Goal: Task Accomplishment & Management: Manage account settings

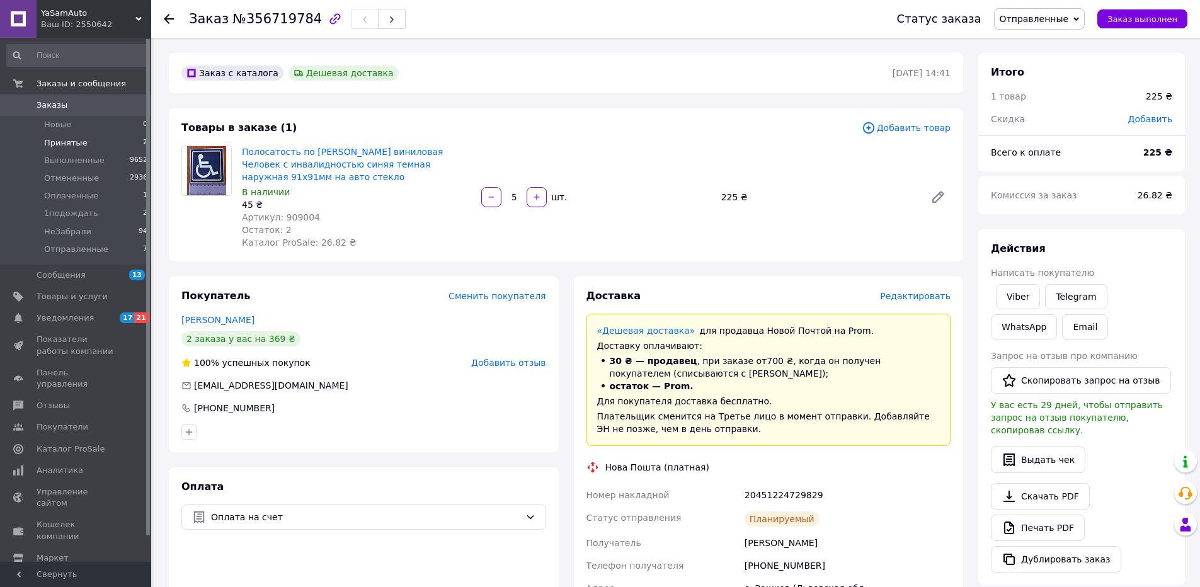
click at [65, 147] on span "Принятые" at bounding box center [65, 142] width 43 height 11
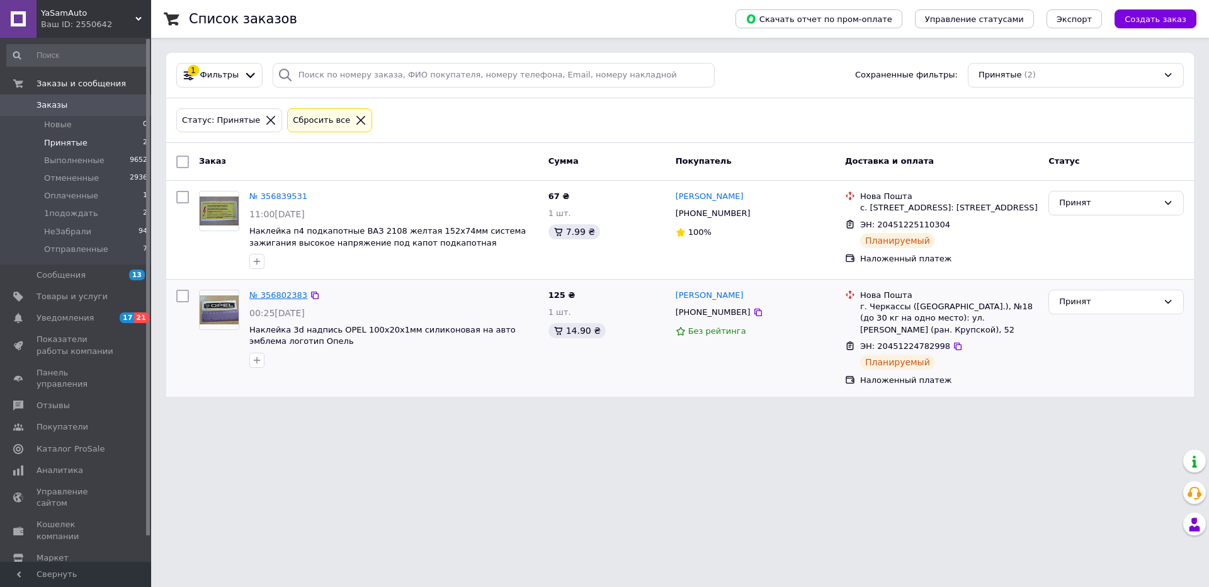
click at [281, 300] on link "№ 356802383" at bounding box center [278, 294] width 58 height 9
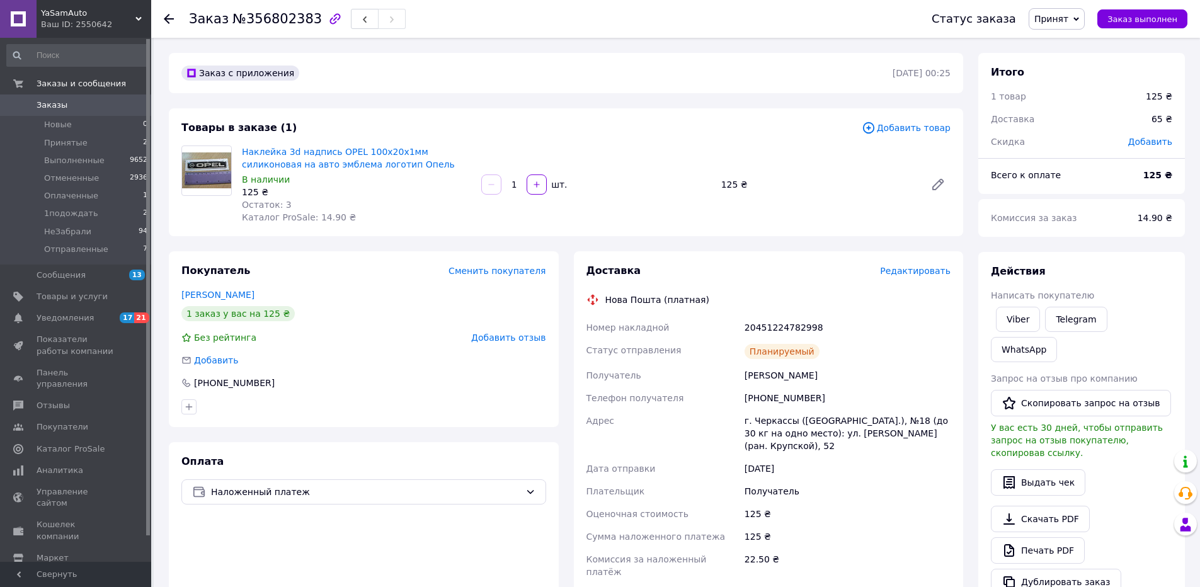
click at [277, 23] on span "№356802383" at bounding box center [276, 18] width 89 height 15
copy span "356802383"
click at [86, 250] on span "Отправленные" at bounding box center [76, 249] width 64 height 11
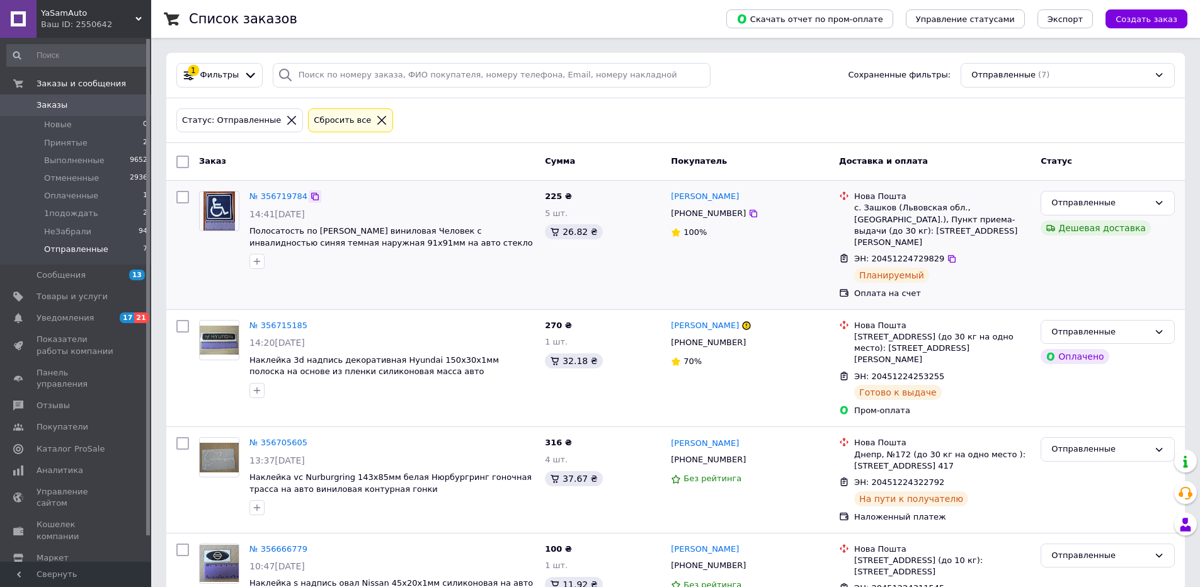
click at [310, 197] on icon at bounding box center [315, 196] width 10 height 10
click at [67, 142] on span "Принятые" at bounding box center [65, 142] width 43 height 11
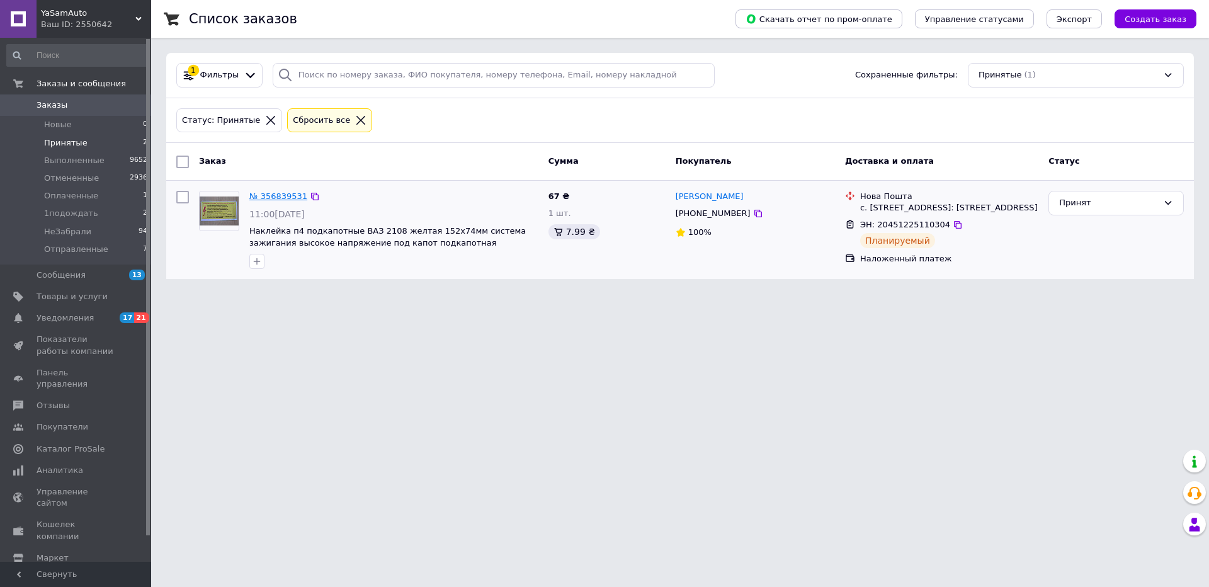
click at [273, 197] on link "№ 356839531" at bounding box center [278, 195] width 58 height 9
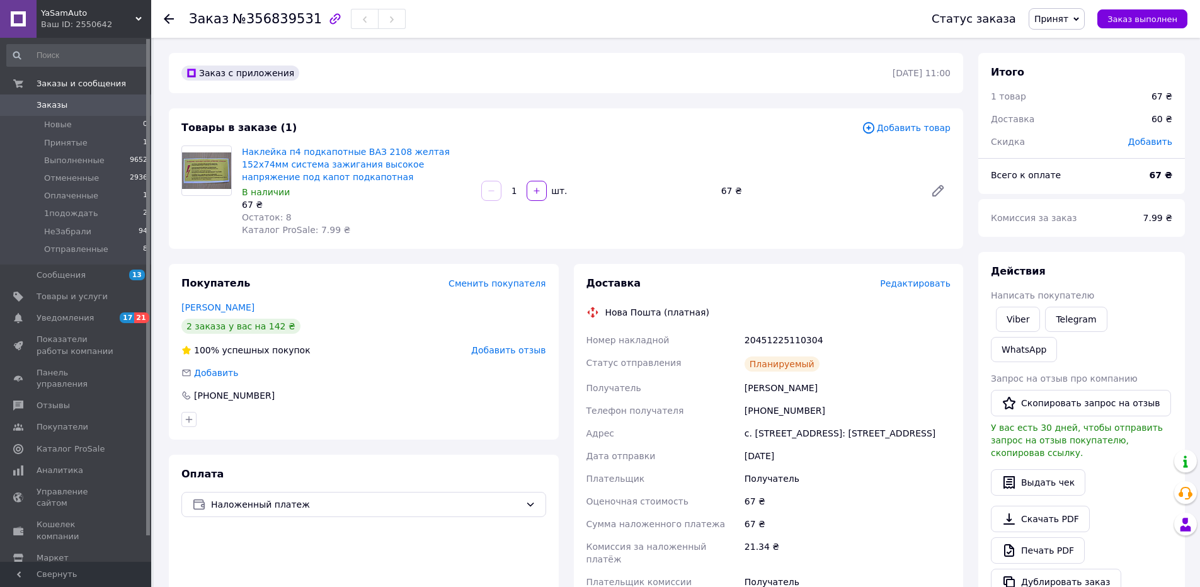
click at [778, 338] on div "20451225110304" at bounding box center [847, 340] width 211 height 23
copy div "20451225110304"
click at [1085, 14] on span "Принят" at bounding box center [1057, 18] width 56 height 21
click at [1075, 142] on li "Отправленные" at bounding box center [1067, 138] width 77 height 19
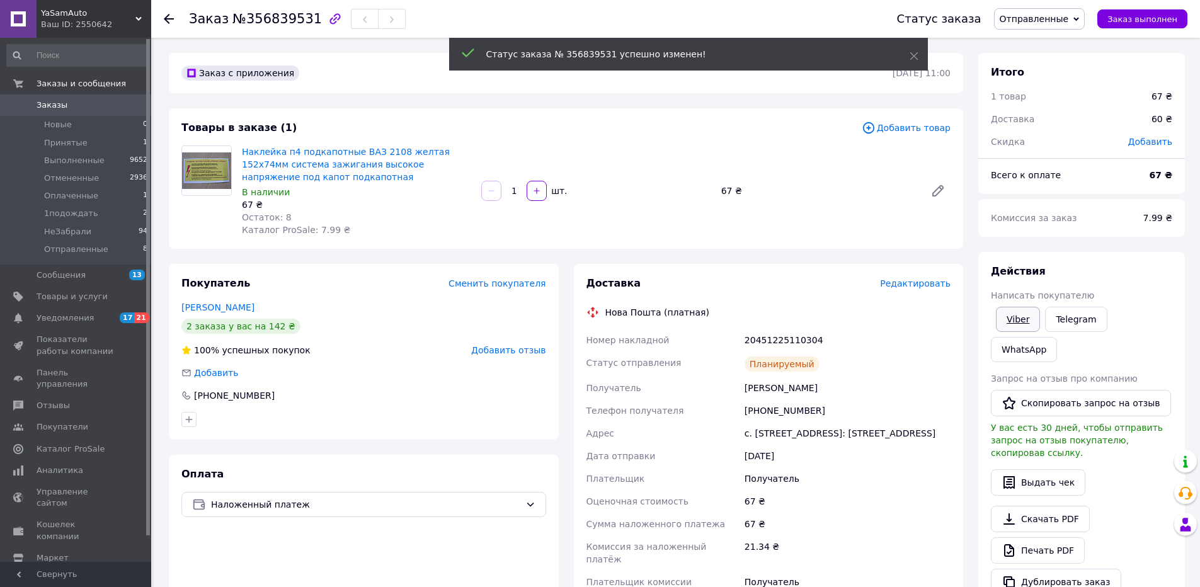
click at [1018, 320] on link "Viber" at bounding box center [1018, 319] width 44 height 25
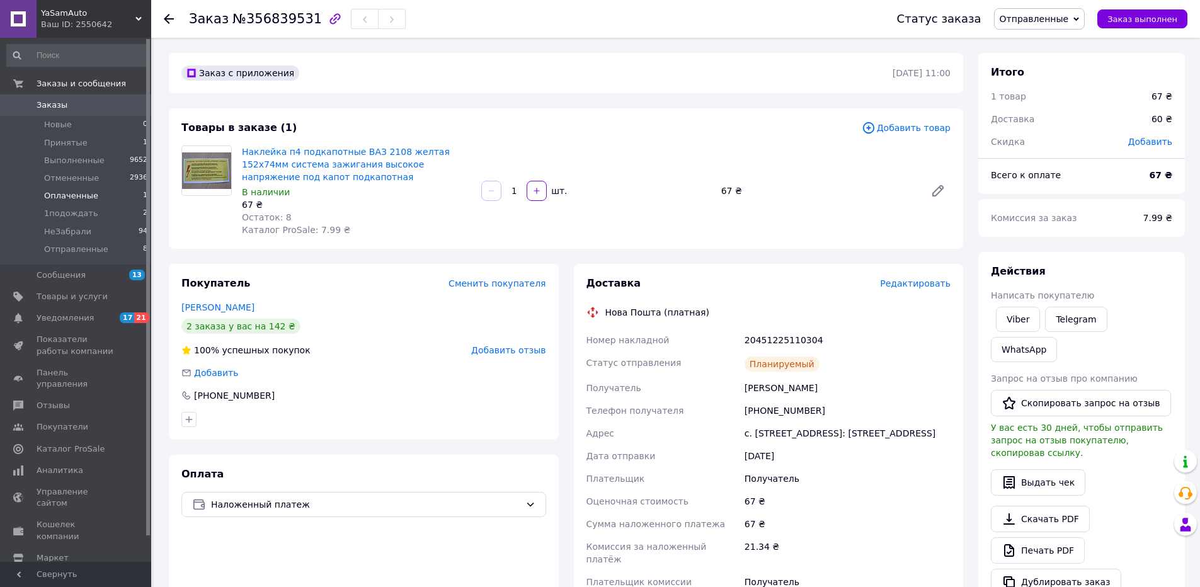
click at [77, 197] on span "Оплаченные" at bounding box center [71, 195] width 54 height 11
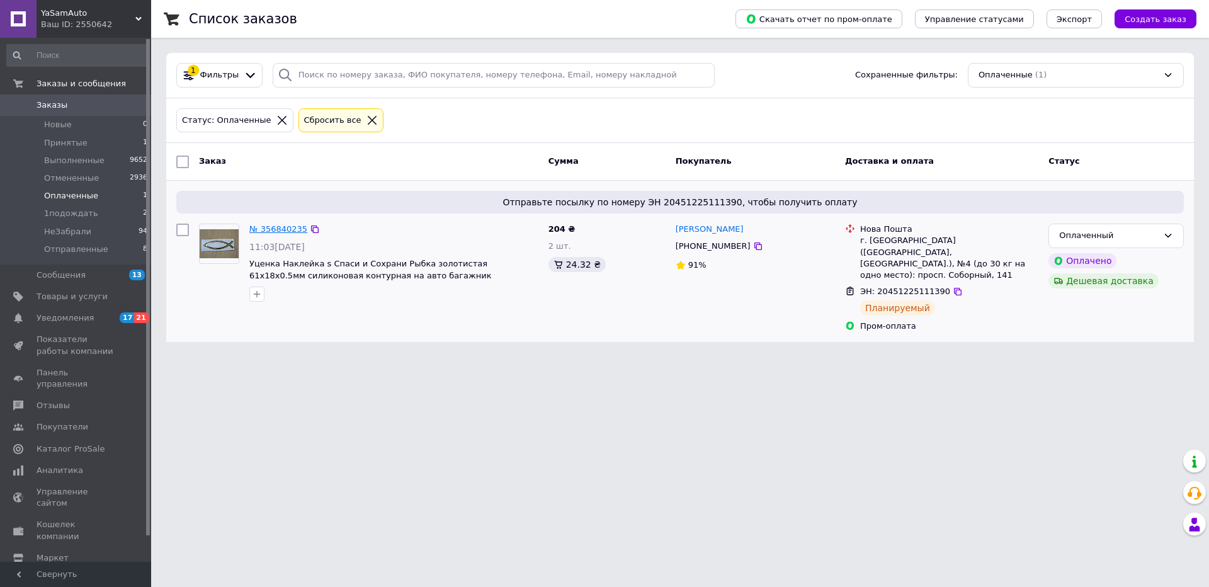
click at [277, 229] on link "№ 356840235" at bounding box center [278, 228] width 58 height 9
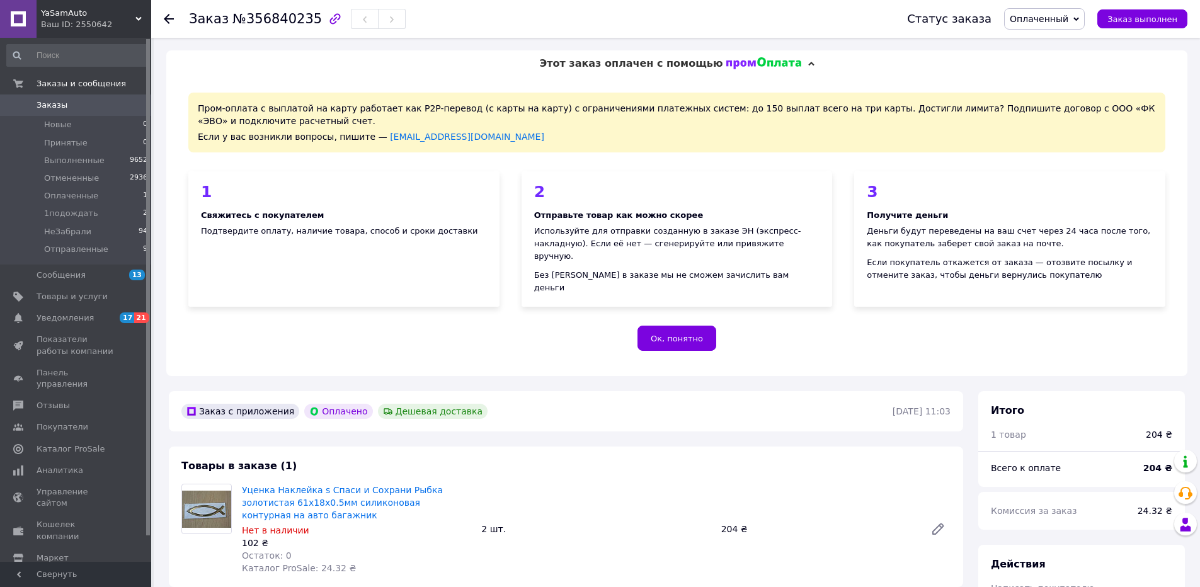
click at [265, 19] on span "№356840235" at bounding box center [276, 18] width 89 height 15
copy span "356840235"
